Goal: Check status

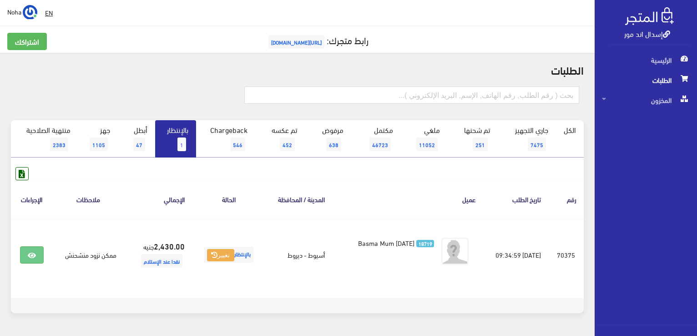
click at [199, 91] on div at bounding box center [106, 98] width 192 height 25
click at [176, 130] on link "بالإنتظار 1" at bounding box center [175, 138] width 41 height 37
click at [177, 128] on link "بالإنتظار 1" at bounding box center [175, 138] width 41 height 37
